Goal: Information Seeking & Learning: Find specific fact

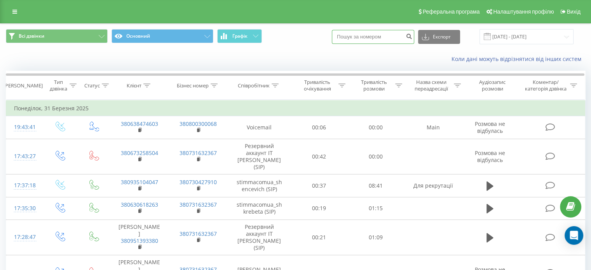
click at [371, 39] on input at bounding box center [373, 37] width 82 height 14
paste input "0672482282"
type input "0672482282"
click at [413, 40] on button "submit" at bounding box center [409, 37] width 10 height 14
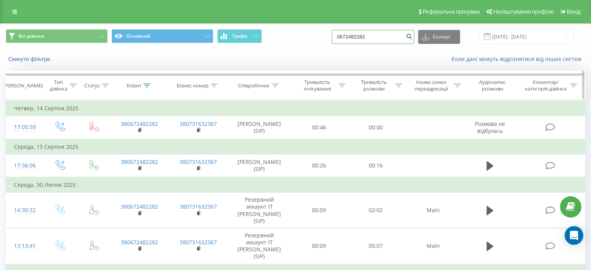
drag, startPoint x: 378, startPoint y: 35, endPoint x: 151, endPoint y: 83, distance: 232.2
click at [168, 84] on div "Всі дзвінки Основний Графік 0672482282 Експорт .csv .xls .xlsx 23.06.2025 - 23.…" at bounding box center [296, 210] width 580 height 372
paste input "88918016"
type input "0688918016"
click at [413, 35] on icon "submit" at bounding box center [409, 35] width 7 height 5
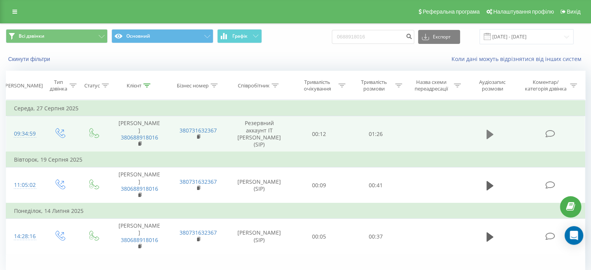
click at [487, 130] on icon at bounding box center [490, 134] width 7 height 9
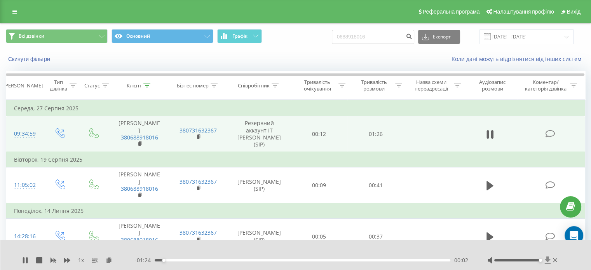
drag, startPoint x: 533, startPoint y: 261, endPoint x: 544, endPoint y: 263, distance: 11.8
click at [544, 263] on div at bounding box center [524, 261] width 72 height 8
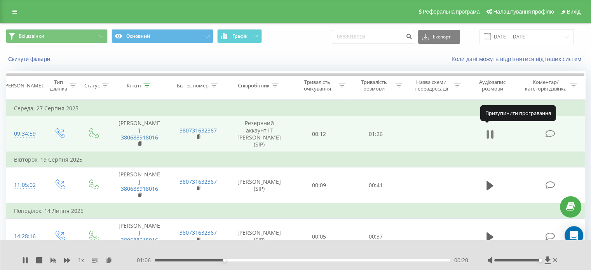
click at [488, 130] on icon at bounding box center [488, 134] width 2 height 9
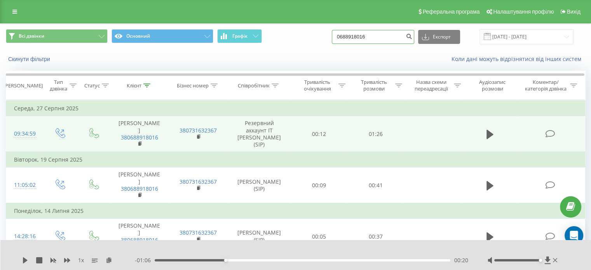
drag, startPoint x: 397, startPoint y: 38, endPoint x: 79, endPoint y: 50, distance: 318.7
click at [94, 50] on div "Всі дзвінки Основний Графік 0688918016 Експорт .csv .xls .xlsx 23.06.2025 - 23.…" at bounding box center [295, 46] width 591 height 45
paste input "+380668129988"
click at [357, 38] on input "+380668129988" at bounding box center [373, 37] width 82 height 14
type input "0668129988"
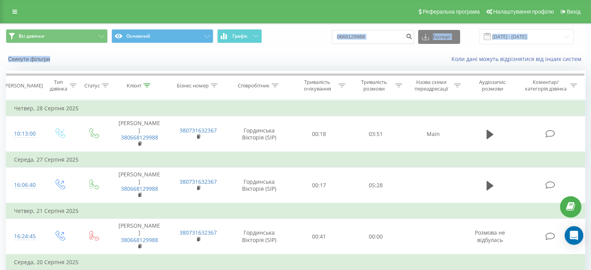
drag, startPoint x: 374, startPoint y: 45, endPoint x: 208, endPoint y: 57, distance: 166.5
click at [185, 63] on div "Всі дзвінки Основний Графік 0668129988 Експорт .csv .xls .xlsx 23.06.2025 - 23.…" at bounding box center [295, 46] width 591 height 45
click at [376, 37] on input "0668129988" at bounding box center [373, 37] width 82 height 14
drag, startPoint x: 393, startPoint y: 37, endPoint x: 189, endPoint y: 55, distance: 205.0
click at [205, 54] on div "Всі дзвінки Основний Графік 0668129988 Експорт .csv .xls .xlsx 23.06.2025 - 23.…" at bounding box center [295, 46] width 591 height 45
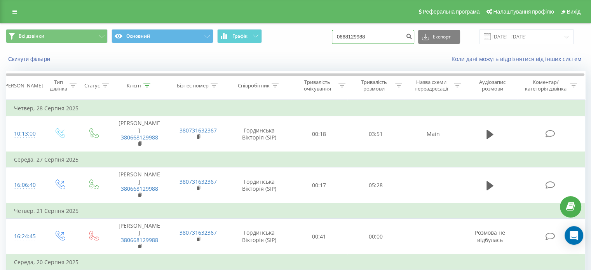
paste input "87787499"
type input "0687787499"
click at [413, 35] on icon "submit" at bounding box center [409, 35] width 7 height 5
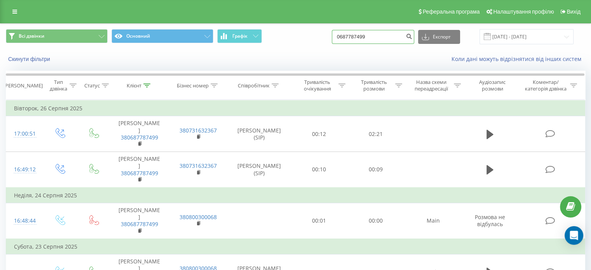
drag, startPoint x: 379, startPoint y: 35, endPoint x: 222, endPoint y: 58, distance: 158.4
click at [224, 58] on div "Всі дзвінки Основний Графік 0687787499 Експорт .csv .xls .xlsx 23.06.2025 - 23.…" at bounding box center [295, 46] width 591 height 45
paste input "1199651"
type input "0681199651"
click at [413, 33] on icon "submit" at bounding box center [409, 35] width 7 height 5
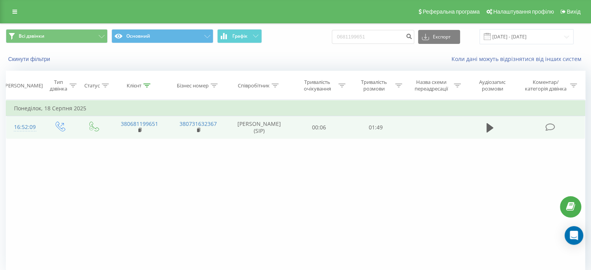
click at [484, 126] on td at bounding box center [490, 127] width 54 height 23
click at [488, 127] on icon at bounding box center [490, 127] width 7 height 9
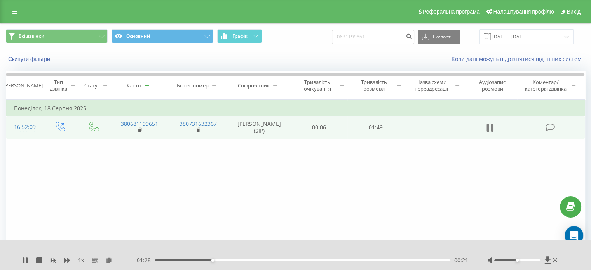
click at [494, 128] on button at bounding box center [491, 128] width 12 height 12
drag, startPoint x: 380, startPoint y: 41, endPoint x: 238, endPoint y: 38, distance: 142.4
click at [244, 38] on div "Всі дзвінки Основний Графік 0681199651 Експорт .csv .xls .xlsx 23.06.2025 - 23.…" at bounding box center [296, 36] width 580 height 15
paste input "980850046"
type input "0980850046"
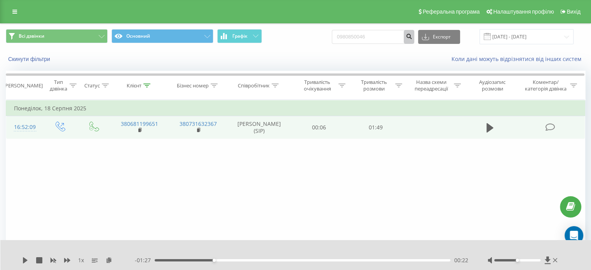
click at [413, 33] on icon "submit" at bounding box center [409, 35] width 7 height 5
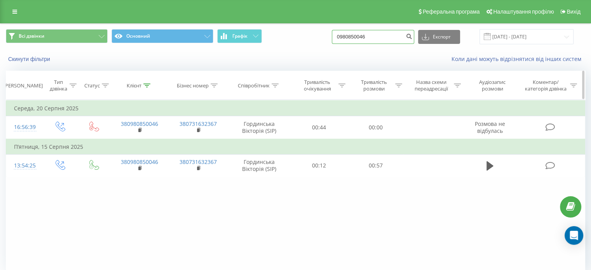
drag, startPoint x: 394, startPoint y: 38, endPoint x: 124, endPoint y: 72, distance: 271.7
click at [124, 72] on div "Всі дзвінки Основний Графік 0980850046 Експорт .csv .xls .xlsx [DATE] - [DATE] …" at bounding box center [296, 164] width 580 height 280
paste input "75454635"
type input "0975454635"
click at [413, 40] on button "submit" at bounding box center [409, 37] width 10 height 14
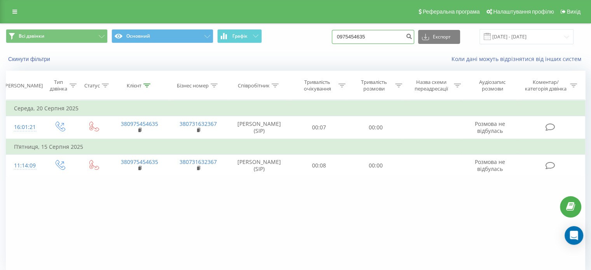
drag, startPoint x: 388, startPoint y: 31, endPoint x: 169, endPoint y: 65, distance: 221.5
click at [175, 64] on div "Всі дзвінки Основний Графік 0975454635 Експорт .csv .xls .xlsx [DATE] - [DATE] …" at bounding box center [295, 46] width 591 height 45
paste input "30133643"
type input "0930133643"
click at [413, 35] on icon "submit" at bounding box center [409, 35] width 7 height 5
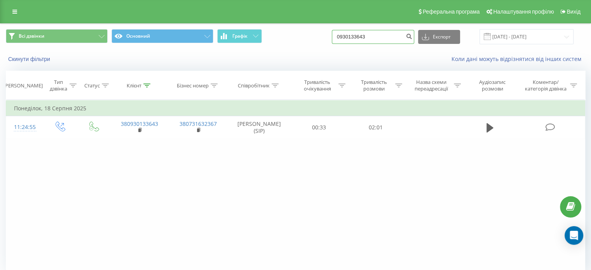
drag, startPoint x: 371, startPoint y: 42, endPoint x: 181, endPoint y: 49, distance: 190.3
click at [187, 49] on div "Всі дзвінки Основний Графік 0930133643 Експорт .csv .xls .xlsx 23.06.2025 - 23.…" at bounding box center [295, 37] width 591 height 26
paste input "75337134"
type input "0975337134"
click at [413, 35] on icon "submit" at bounding box center [409, 35] width 7 height 5
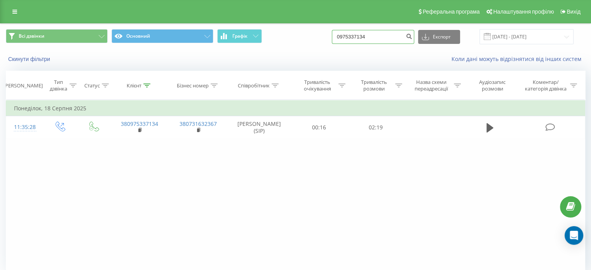
drag, startPoint x: 380, startPoint y: 37, endPoint x: 171, endPoint y: 53, distance: 209.8
click at [171, 53] on div "Всі дзвінки Основний Графік 0975337134 Експорт .csv .xls .xlsx 23.06.2025 - 23.…" at bounding box center [295, 46] width 591 height 45
paste input "673781333"
type input "0673781333"
click at [413, 38] on button "submit" at bounding box center [409, 37] width 10 height 14
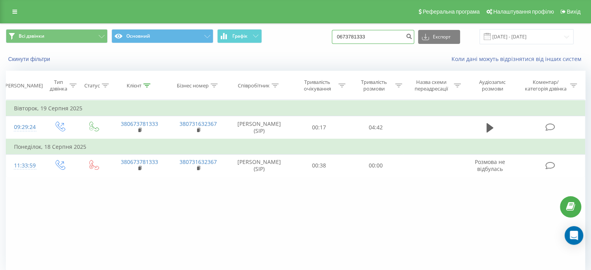
drag, startPoint x: 391, startPoint y: 36, endPoint x: 70, endPoint y: 46, distance: 321.4
click at [70, 45] on div "Всі дзвінки Основний Графік 0673781333 Експорт .csv .xls .xlsx 23.06.2025 - 23.…" at bounding box center [295, 37] width 591 height 26
paste input "9673122"
type input "0679673122"
click at [415, 38] on button "submit" at bounding box center [409, 37] width 10 height 14
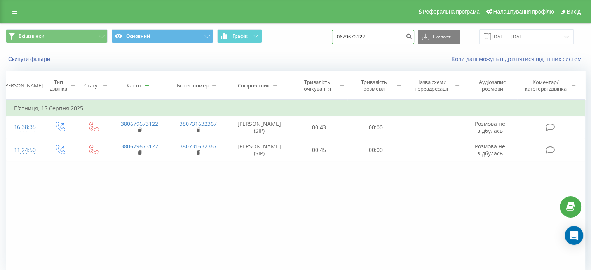
drag, startPoint x: 389, startPoint y: 40, endPoint x: 221, endPoint y: 60, distance: 169.2
click at [221, 60] on div "Всі дзвінки Основний Графік 0679673122 Експорт .csv .xls .xlsx [DATE] - [DATE] …" at bounding box center [295, 46] width 591 height 45
paste input "934025591"
type input "0934025591"
click at [413, 35] on icon "submit" at bounding box center [409, 35] width 7 height 5
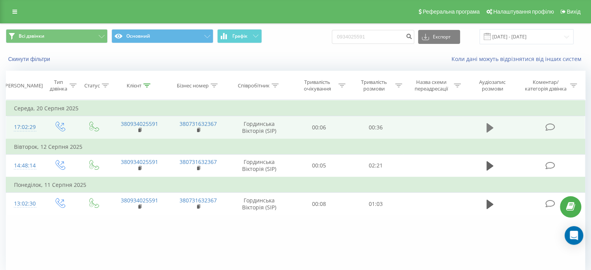
click at [492, 131] on icon at bounding box center [490, 127] width 7 height 11
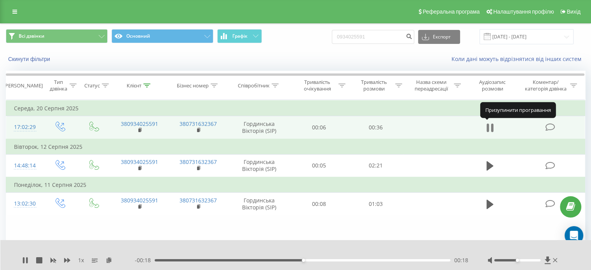
click at [488, 124] on icon at bounding box center [488, 128] width 2 height 9
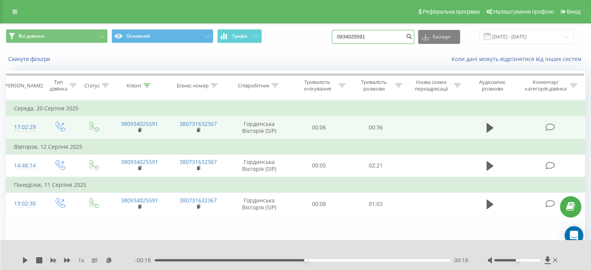
drag, startPoint x: 392, startPoint y: 40, endPoint x: 157, endPoint y: 63, distance: 236.1
click at [161, 64] on div "Всі дзвінки Основний Графік 0934025591 Експорт .csv .xls .xlsx 23.06.2025 - 23.…" at bounding box center [295, 46] width 591 height 45
paste input "91845792"
type input "0991845792"
click at [412, 35] on button "submit" at bounding box center [409, 37] width 10 height 14
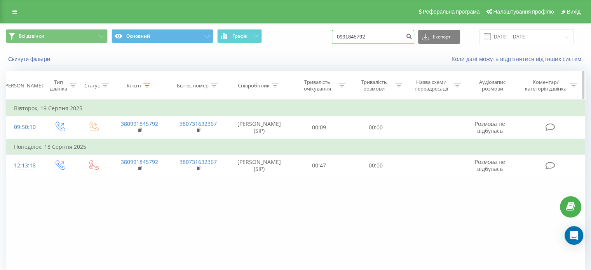
drag, startPoint x: 387, startPoint y: 42, endPoint x: 108, endPoint y: 78, distance: 281.2
click at [108, 78] on div "Всі дзвінки Основний Графік 0991845792 Експорт .csv .xls .xlsx [DATE] - [DATE] …" at bounding box center [296, 164] width 580 height 280
paste input "6141458"
type input "0996141458"
click at [414, 40] on button "submit" at bounding box center [409, 37] width 10 height 14
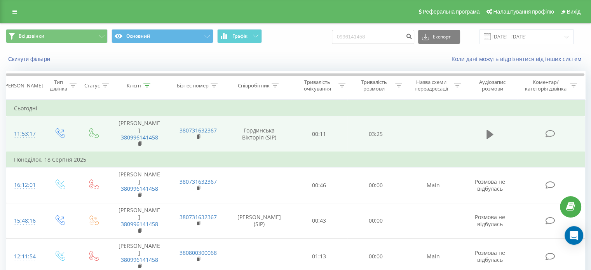
click at [491, 135] on icon at bounding box center [490, 134] width 7 height 11
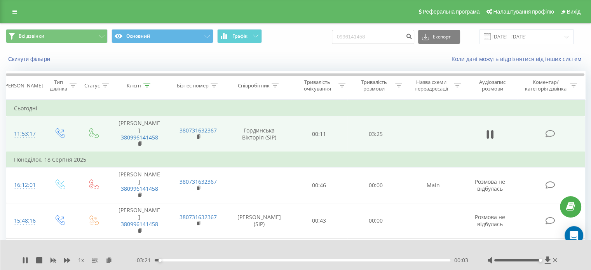
click at [540, 260] on div at bounding box center [518, 260] width 46 height 2
click at [66, 259] on icon at bounding box center [67, 260] width 6 height 6
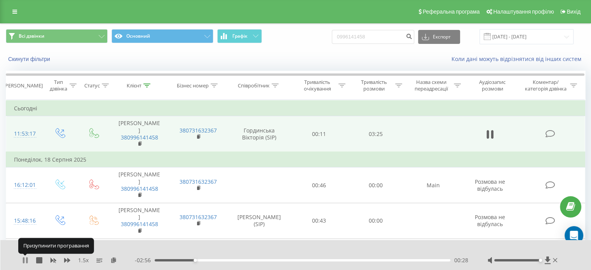
click at [25, 260] on icon at bounding box center [25, 260] width 6 height 6
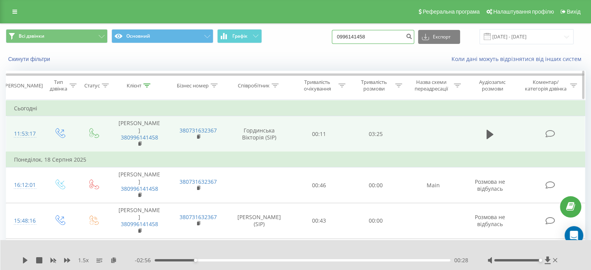
drag, startPoint x: 295, startPoint y: 60, endPoint x: 165, endPoint y: 80, distance: 131.3
click at [165, 80] on div "Всі дзвінки Основний Графік 0996141458 Експорт .csv .xls .xlsx 23.06.2025 - 23.…" at bounding box center [296, 181] width 580 height 315
paste input "64089994"
type input "0964089994"
click at [413, 35] on icon "submit" at bounding box center [409, 35] width 7 height 5
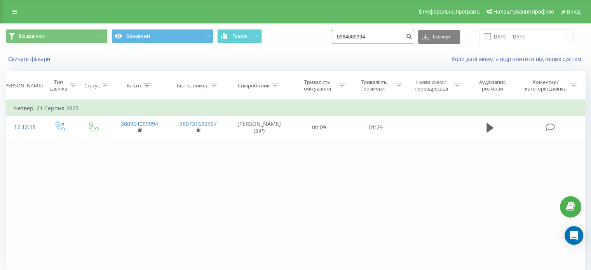
drag, startPoint x: 387, startPoint y: 40, endPoint x: 99, endPoint y: 64, distance: 289.1
click at [100, 64] on div "Всі дзвінки Основний Графік 0964089994 Експорт .csv .xls .xlsx [DATE] - [DATE] …" at bounding box center [295, 46] width 591 height 45
paste input "506778083"
type input "0506778083"
click at [415, 40] on button "submit" at bounding box center [409, 37] width 10 height 14
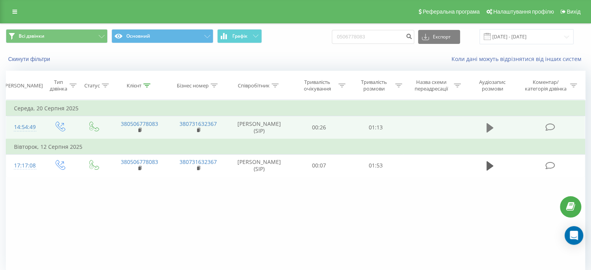
click at [486, 126] on button at bounding box center [491, 128] width 12 height 12
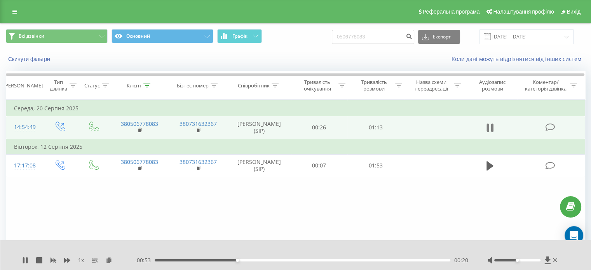
click at [491, 122] on icon at bounding box center [490, 127] width 7 height 11
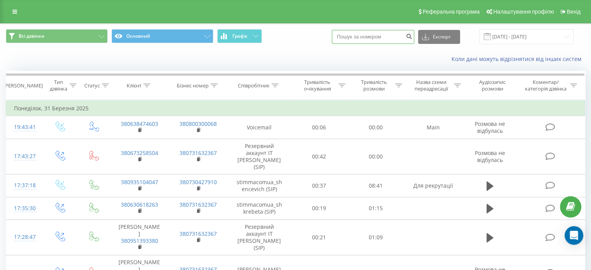
click at [381, 40] on input at bounding box center [373, 37] width 82 height 14
paste input "0503881116"
type input "0503881116"
click at [413, 37] on icon "submit" at bounding box center [409, 35] width 7 height 5
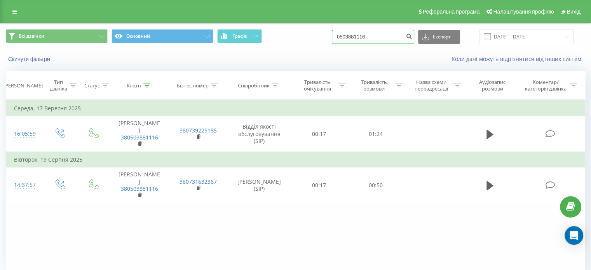
drag, startPoint x: 408, startPoint y: 33, endPoint x: 198, endPoint y: 51, distance: 210.8
click at [202, 54] on div "Всі дзвінки Основний Графік 0503881116 Експорт .csv .xls .xlsx 23.06.2025 - 23.…" at bounding box center [295, 46] width 591 height 45
paste input "687875314"
type input "0687875314"
click at [413, 36] on icon "submit" at bounding box center [409, 35] width 7 height 5
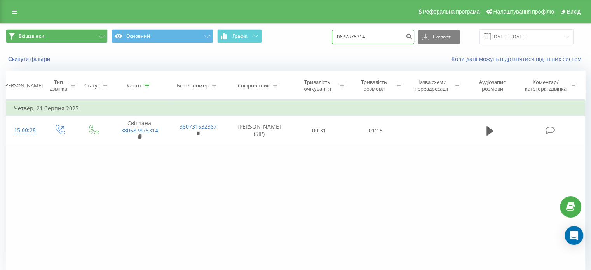
drag, startPoint x: 367, startPoint y: 31, endPoint x: 88, endPoint y: 37, distance: 278.5
click at [89, 37] on div "Всі дзвінки Основний Графік 0687875314 Експорт .csv .xls .xlsx 23.06.2025 - 23.…" at bounding box center [296, 36] width 580 height 15
paste input "974740339"
type input "0974740339"
click at [413, 38] on icon "submit" at bounding box center [409, 35] width 7 height 5
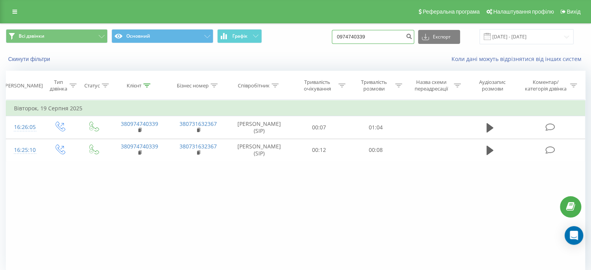
drag, startPoint x: 392, startPoint y: 40, endPoint x: 159, endPoint y: 51, distance: 233.2
click at [160, 51] on div "Всі дзвінки Основний Графік 0974740339 Експорт .csv .xls .xlsx 23.06.2025 - 23.…" at bounding box center [295, 46] width 591 height 45
paste input "61241267"
type input "0961241267"
click at [415, 40] on button "submit" at bounding box center [409, 37] width 10 height 14
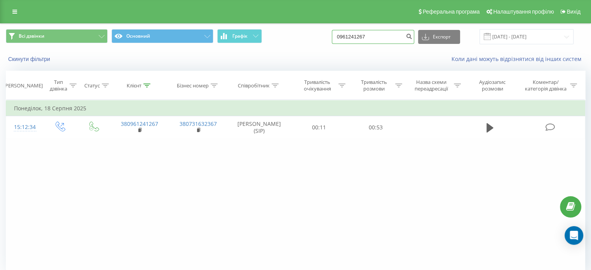
drag, startPoint x: 385, startPoint y: 39, endPoint x: 198, endPoint y: 43, distance: 187.5
click at [215, 43] on div "Всі дзвінки Основний Графік 0961241267 Експорт .csv .xls .xlsx [DATE] - [DATE]" at bounding box center [296, 36] width 580 height 15
paste input "55954416"
type input "0955954416"
click at [413, 37] on icon "submit" at bounding box center [409, 35] width 7 height 5
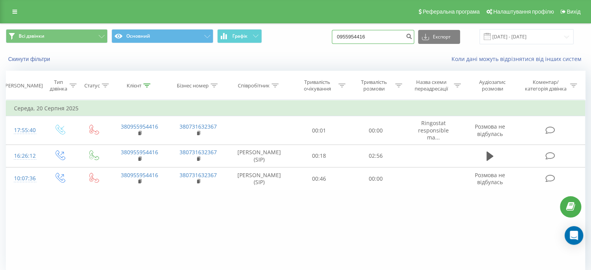
drag, startPoint x: 362, startPoint y: 38, endPoint x: 276, endPoint y: 48, distance: 87.2
click at [276, 48] on div "Всі дзвінки Основний Графік 0955954416 Експорт .csv .xls .xlsx 23.06.2025 - 23.…" at bounding box center [295, 37] width 591 height 26
drag, startPoint x: 380, startPoint y: 37, endPoint x: 0, endPoint y: 57, distance: 380.1
click at [0, 57] on div "Всі дзвінки Основний Графік 0955954416 Експорт .csv .xls .xlsx 23.06.2025 - 23.…" at bounding box center [295, 163] width 591 height 281
paste input "8472200"
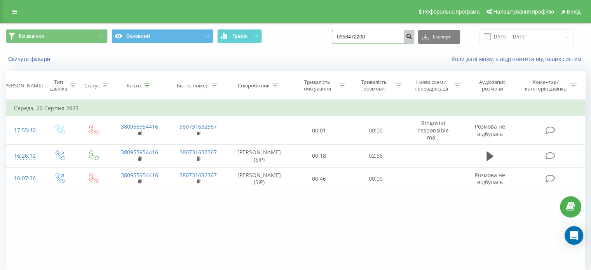
type input "0958472200"
click at [415, 41] on button "submit" at bounding box center [409, 37] width 10 height 14
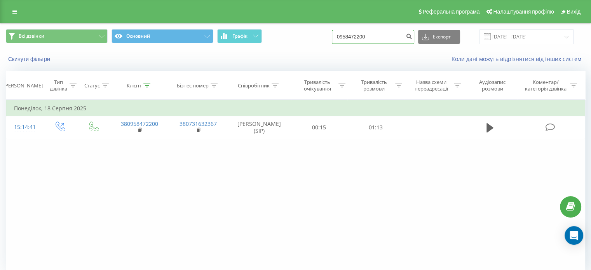
drag, startPoint x: 388, startPoint y: 38, endPoint x: 13, endPoint y: 66, distance: 375.9
click at [16, 66] on div "Всі дзвінки Основний Графік 0958472200 Експорт .csv .xls .xlsx 23.06.2025 - 23.…" at bounding box center [295, 46] width 591 height 45
click at [413, 37] on icon "submit" at bounding box center [409, 35] width 7 height 5
drag, startPoint x: 387, startPoint y: 33, endPoint x: 143, endPoint y: 73, distance: 247.4
click at [148, 73] on div "Всі дзвінки Основний Графік 0958472200 Експорт .csv .xls .xlsx [DATE] - [DATE] …" at bounding box center [296, 164] width 580 height 280
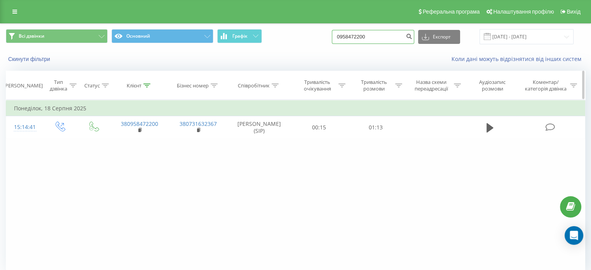
paste input "685369943"
type input "0685369943"
click at [413, 37] on icon "submit" at bounding box center [409, 35] width 7 height 5
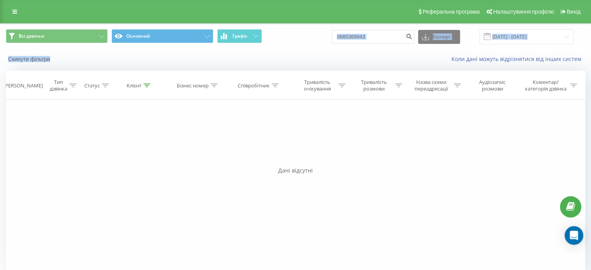
drag, startPoint x: 381, startPoint y: 45, endPoint x: 356, endPoint y: 36, distance: 27.2
click at [158, 65] on div "Всі дзвінки Основний Графік 0685369943 Експорт .csv .xls .xlsx 23.06.2025 - 23.…" at bounding box center [295, 46] width 591 height 45
click at [385, 40] on input "0685369943" at bounding box center [373, 37] width 82 height 14
drag, startPoint x: 385, startPoint y: 40, endPoint x: 151, endPoint y: 63, distance: 235.3
click at [152, 63] on div "Всі дзвінки Основний Графік 0685369943 Експорт .csv .xls .xlsx 23.06.2025 - 23.…" at bounding box center [295, 46] width 591 height 45
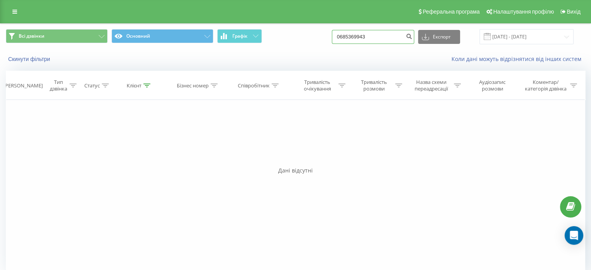
paste input "3051428"
type input "0683051428"
click at [415, 42] on button "submit" at bounding box center [409, 37] width 10 height 14
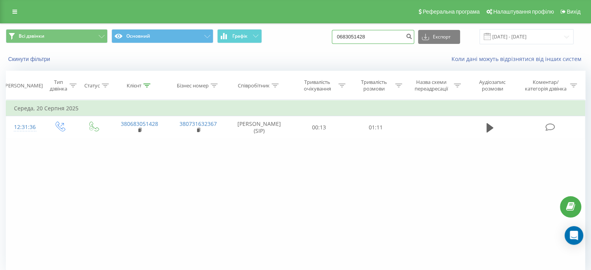
drag, startPoint x: 393, startPoint y: 34, endPoint x: 0, endPoint y: 79, distance: 395.7
click at [0, 80] on div "Всі дзвінки Основний Графік 0683051428 Експорт .csv .xls .xlsx [DATE] - [DATE] …" at bounding box center [295, 163] width 591 height 281
paste input "96344685"
type input "0963446858"
click at [413, 37] on icon "submit" at bounding box center [409, 35] width 7 height 5
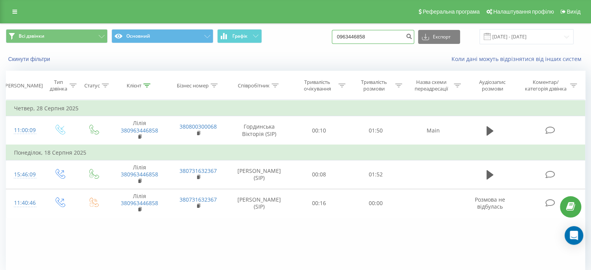
drag, startPoint x: 392, startPoint y: 37, endPoint x: 176, endPoint y: 61, distance: 217.1
click at [187, 61] on div "Всі дзвінки Основний Графік 0963446858 Експорт .csv .xls .xlsx 23.06.2025 - 23.…" at bounding box center [295, 46] width 591 height 45
paste input "55166872"
type input "0955166872"
click at [428, 38] on button "Експорт" at bounding box center [439, 37] width 42 height 14
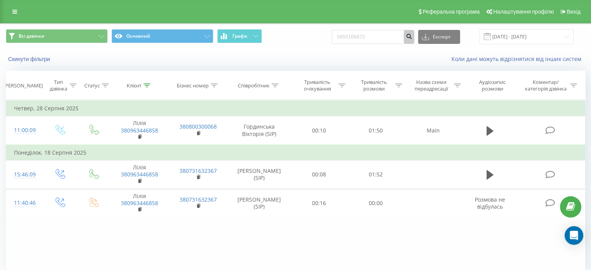
click at [413, 37] on icon "submit" at bounding box center [409, 35] width 7 height 5
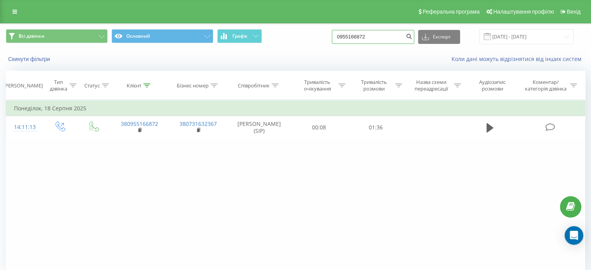
drag, startPoint x: 381, startPoint y: 38, endPoint x: 84, endPoint y: 64, distance: 297.8
click at [88, 67] on div "Всі дзвінки Основний Графік 0955166872 Експорт .csv .xls .xlsx [DATE] - [DATE] …" at bounding box center [295, 46] width 591 height 45
paste input "95515961"
type input "0995515961"
click at [413, 37] on icon "submit" at bounding box center [409, 35] width 7 height 5
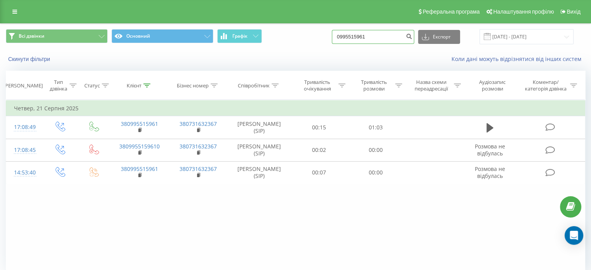
drag, startPoint x: 381, startPoint y: 39, endPoint x: 13, endPoint y: 49, distance: 368.4
click at [29, 49] on div "Всі дзвінки Основний Графік 0995515961 Експорт .csv .xls .xlsx 23.06.2025 - 23.…" at bounding box center [295, 37] width 591 height 26
paste input "+380983430947"
click at [357, 36] on input "+380983430947" at bounding box center [373, 37] width 82 height 14
type input "0983430947"
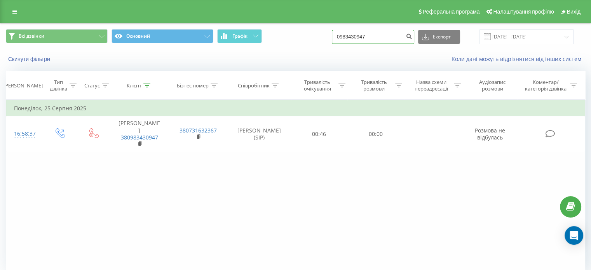
drag, startPoint x: 382, startPoint y: 39, endPoint x: 311, endPoint y: 49, distance: 71.5
click at [313, 49] on div "Всі дзвінки Основний Графік 0983430947 Експорт .csv .xls .xlsx 23.06.2025 - 23.…" at bounding box center [295, 37] width 591 height 26
paste input "687718118"
type input "0687718118"
click at [413, 37] on icon "submit" at bounding box center [409, 35] width 7 height 5
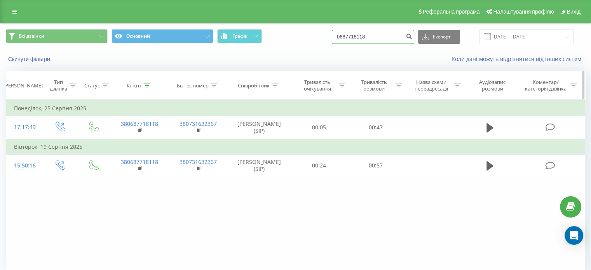
drag, startPoint x: 399, startPoint y: 43, endPoint x: 106, endPoint y: 79, distance: 294.9
click at [118, 79] on div "Всі дзвінки Основний Графік 0687718118 Експорт .csv .xls .xlsx [DATE] - [DATE] …" at bounding box center [296, 164] width 580 height 280
paste input "963304713"
type input "0963304713"
click at [413, 37] on icon "submit" at bounding box center [409, 35] width 7 height 5
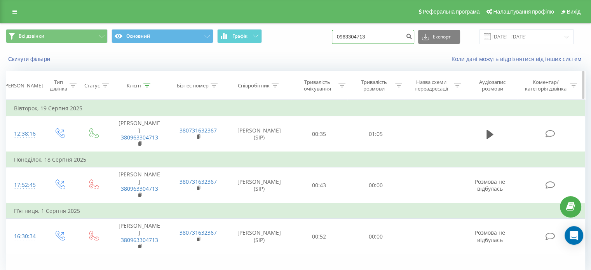
drag, startPoint x: 385, startPoint y: 42, endPoint x: 128, endPoint y: 72, distance: 259.6
click at [149, 76] on div "Всі дзвінки Основний Графік 0963304713 Експорт .csv .xls .xlsx 23.06.2025 - 23.…" at bounding box center [296, 164] width 580 height 280
paste input "9497014"
type input "0969497014"
click at [414, 32] on button "submit" at bounding box center [409, 37] width 10 height 14
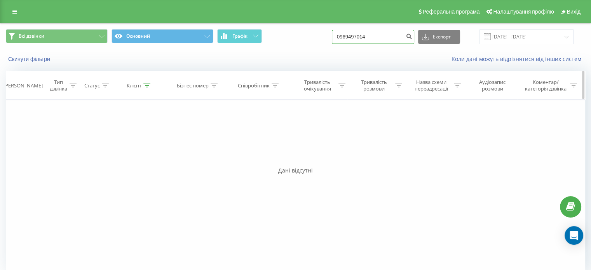
drag, startPoint x: 394, startPoint y: 46, endPoint x: 193, endPoint y: 75, distance: 203.1
click at [194, 75] on div "Всі дзвінки Основний Графік 0969497014 Експорт .csv .xls .xlsx 23.06.2025 - 23.…" at bounding box center [296, 152] width 580 height 257
paste input "8899608"
type input "0968899608"
click at [413, 38] on icon "submit" at bounding box center [409, 35] width 7 height 5
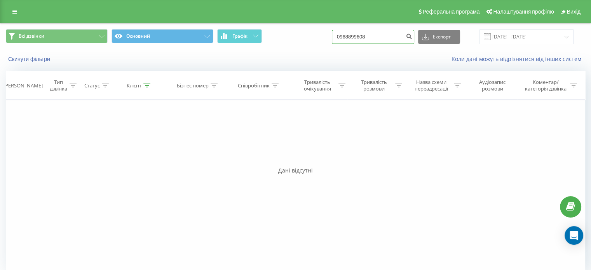
drag, startPoint x: 388, startPoint y: 38, endPoint x: 64, endPoint y: 48, distance: 323.7
click at [144, 53] on div "Всі дзвінки Основний Графік 0968899608 Експорт .csv .xls .xlsx [DATE] - [DATE] …" at bounding box center [295, 46] width 591 height 45
paste input "66432485"
type input "0664324858"
click at [413, 36] on icon "submit" at bounding box center [409, 35] width 7 height 5
